Goal: Check status: Check status

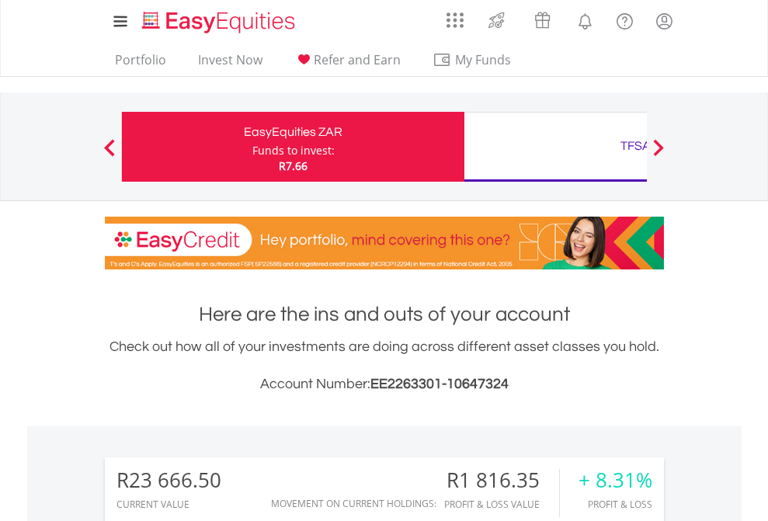
scroll to position [149, 244]
click at [252, 147] on div "Funds to invest:" at bounding box center [293, 151] width 82 height 16
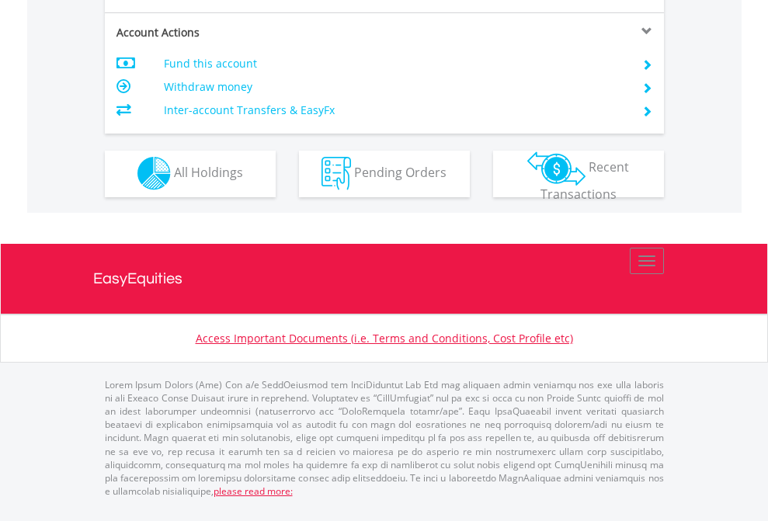
click at [174, 181] on span "All Holdings" at bounding box center [208, 172] width 69 height 17
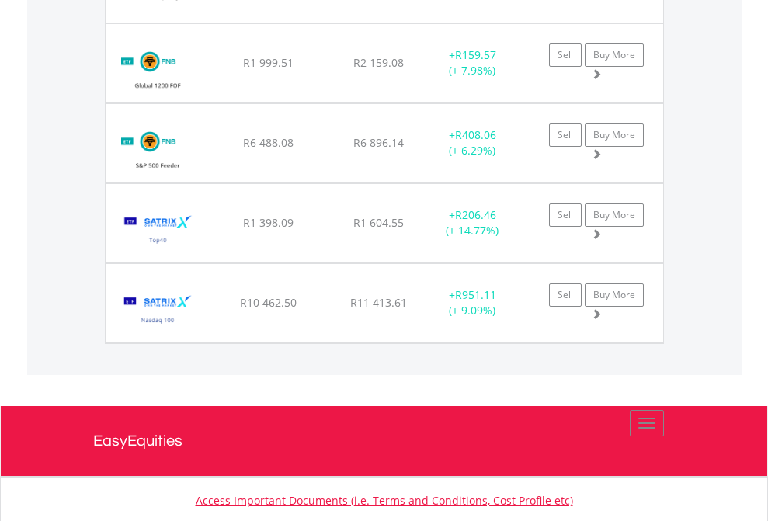
scroll to position [1722, 0]
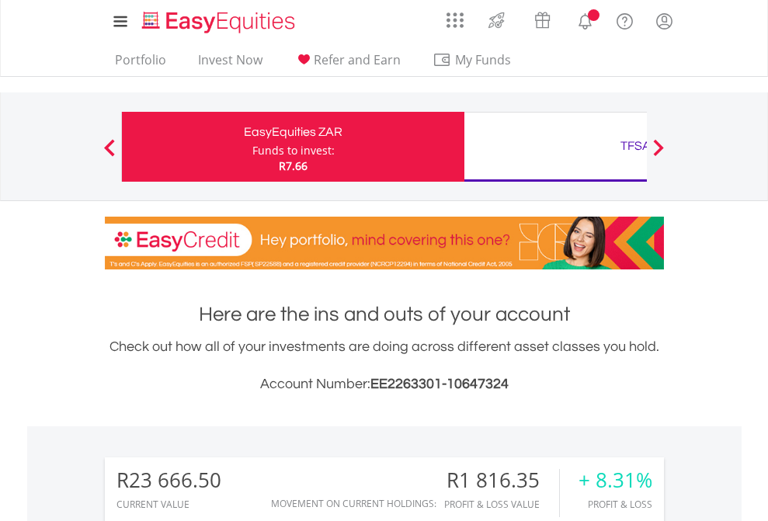
scroll to position [149, 244]
click at [555, 147] on div "TFSA" at bounding box center [636, 146] width 324 height 22
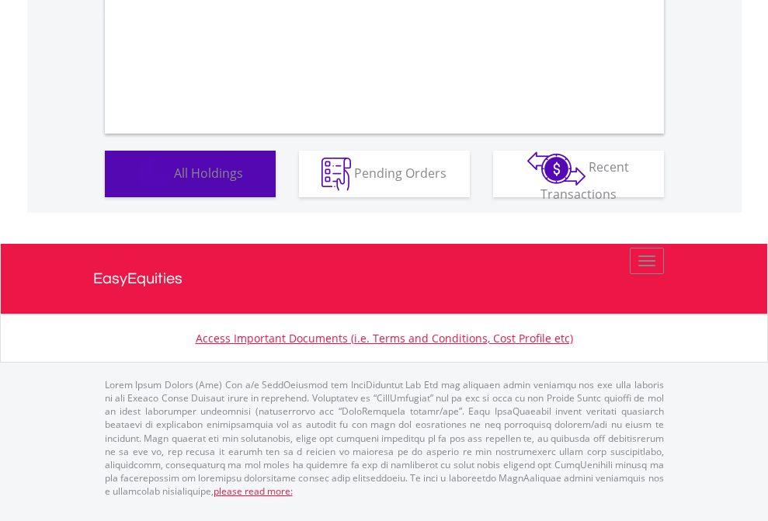
click at [174, 181] on span "All Holdings" at bounding box center [208, 172] width 69 height 17
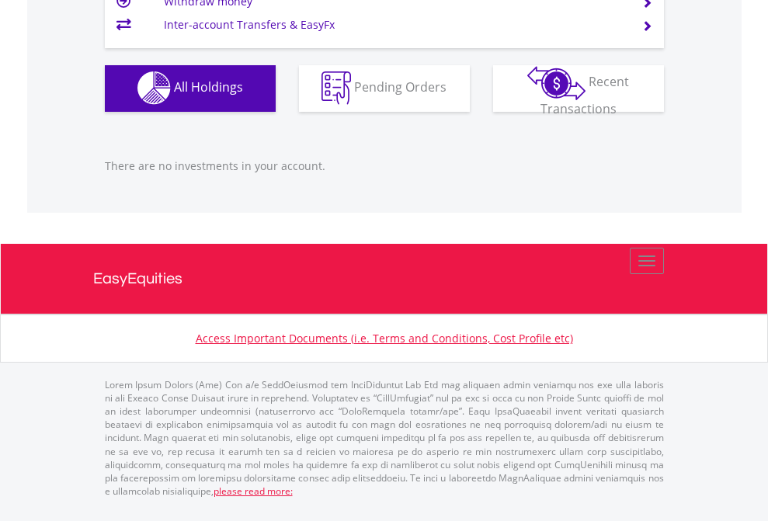
scroll to position [149, 244]
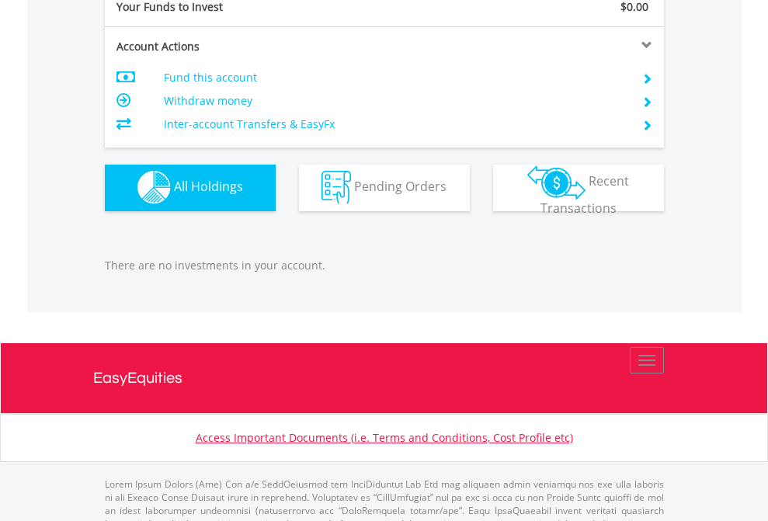
scroll to position [1538, 0]
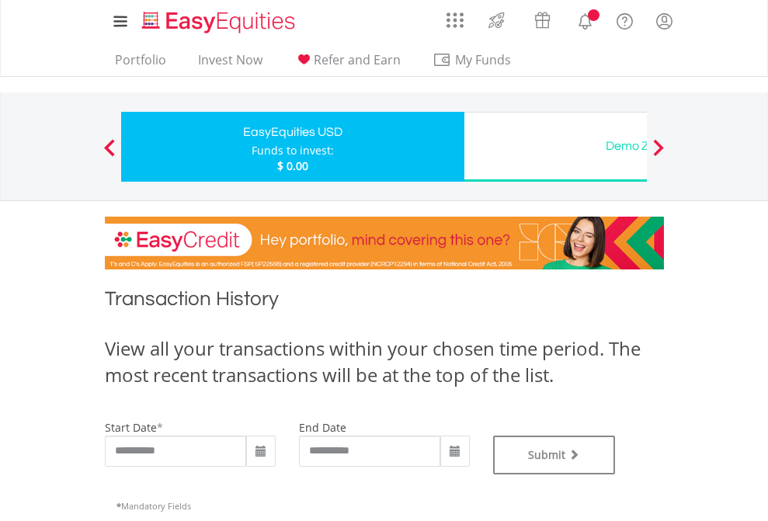
type input "**********"
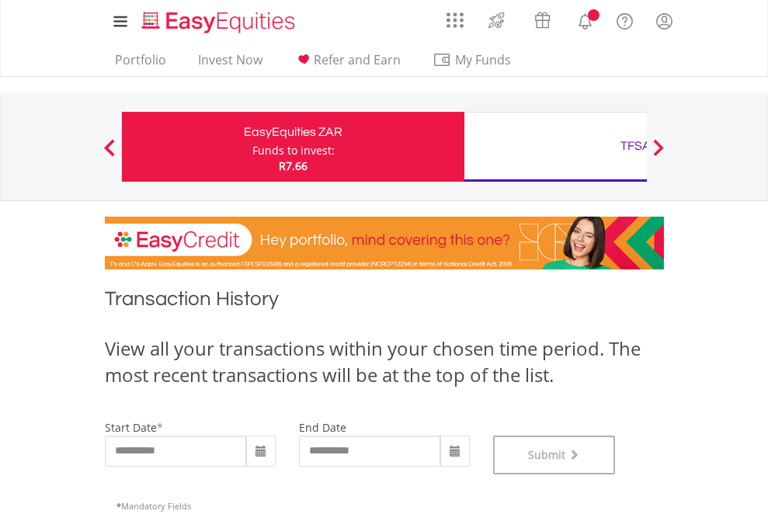
scroll to position [630, 0]
click at [555, 147] on div "TFSA" at bounding box center [636, 146] width 324 height 22
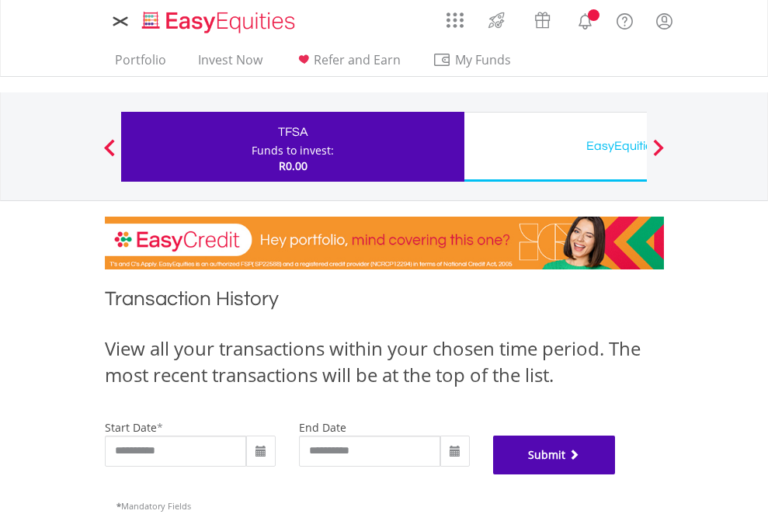
click at [616, 475] on button "Submit" at bounding box center [554, 455] width 123 height 39
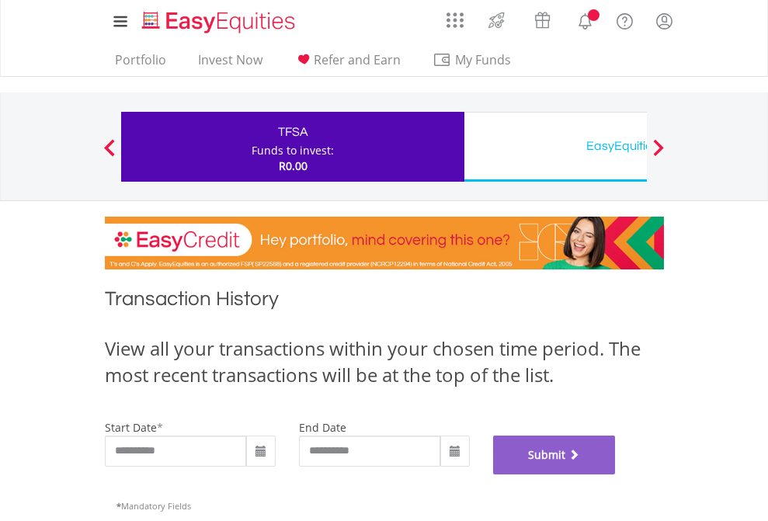
scroll to position [630, 0]
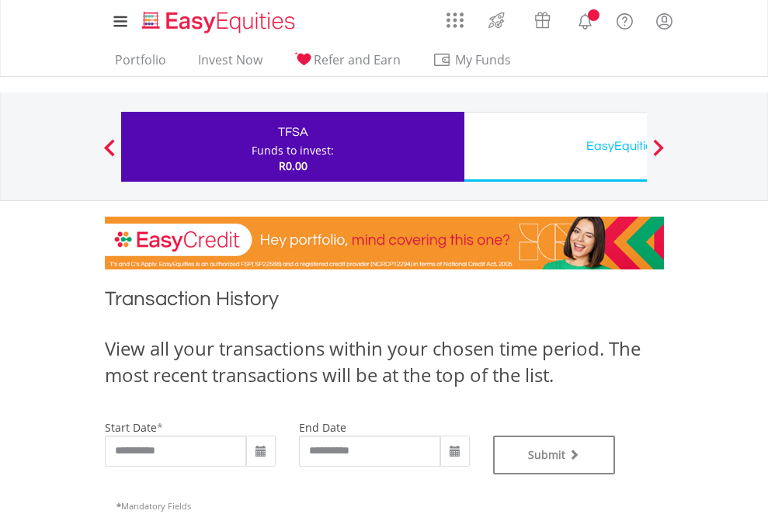
click at [555, 147] on div "EasyEquities USD" at bounding box center [636, 146] width 324 height 22
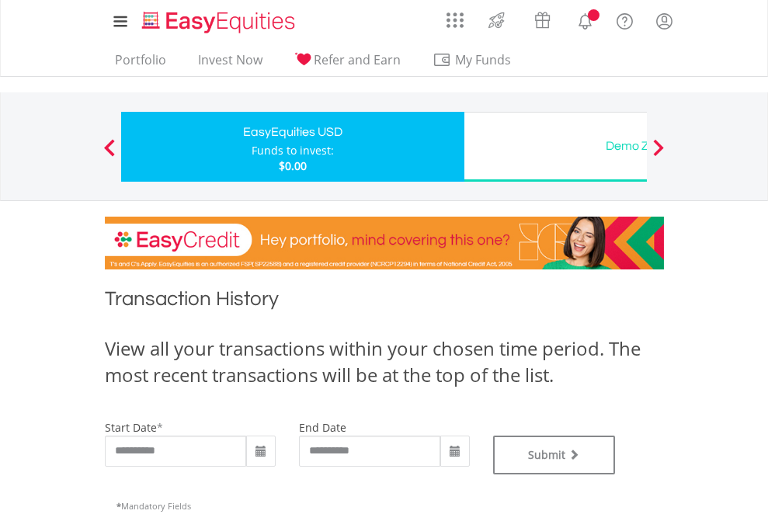
scroll to position [630, 0]
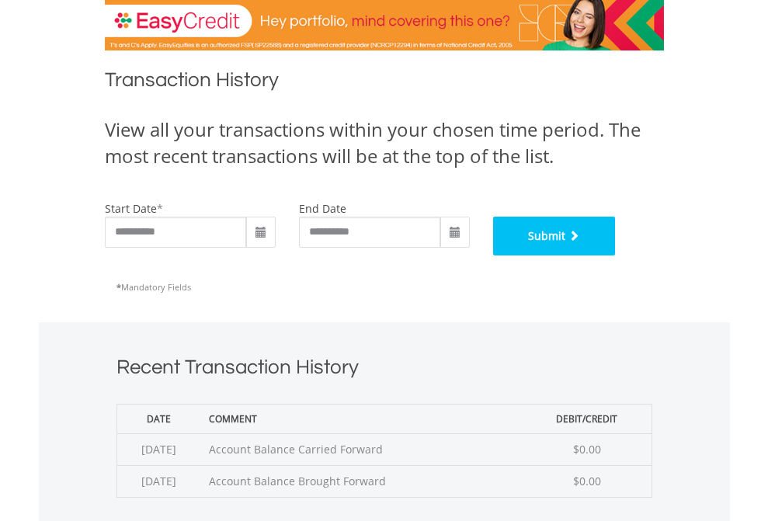
click at [616, 256] on button "Submit" at bounding box center [554, 236] width 123 height 39
